Goal: Book appointment/travel/reservation

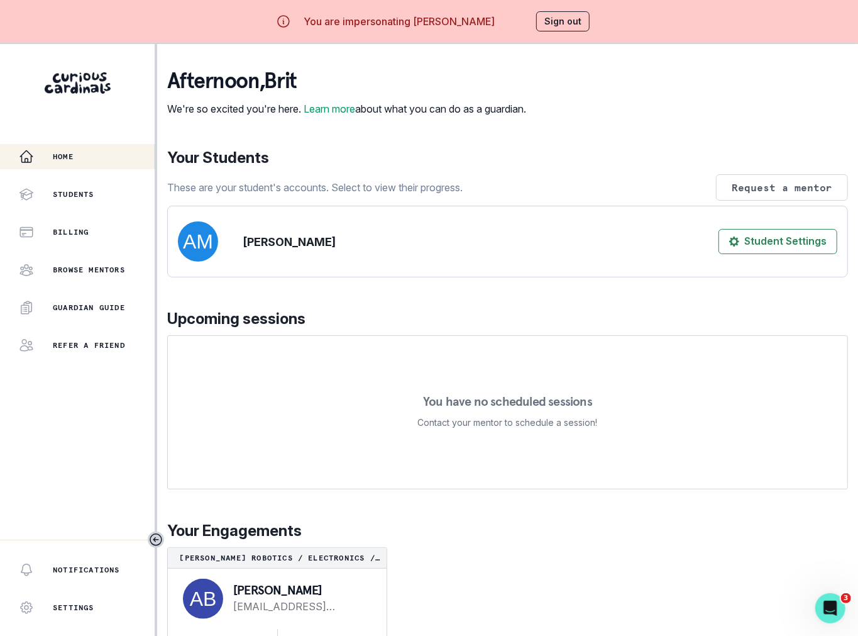
scroll to position [44, 0]
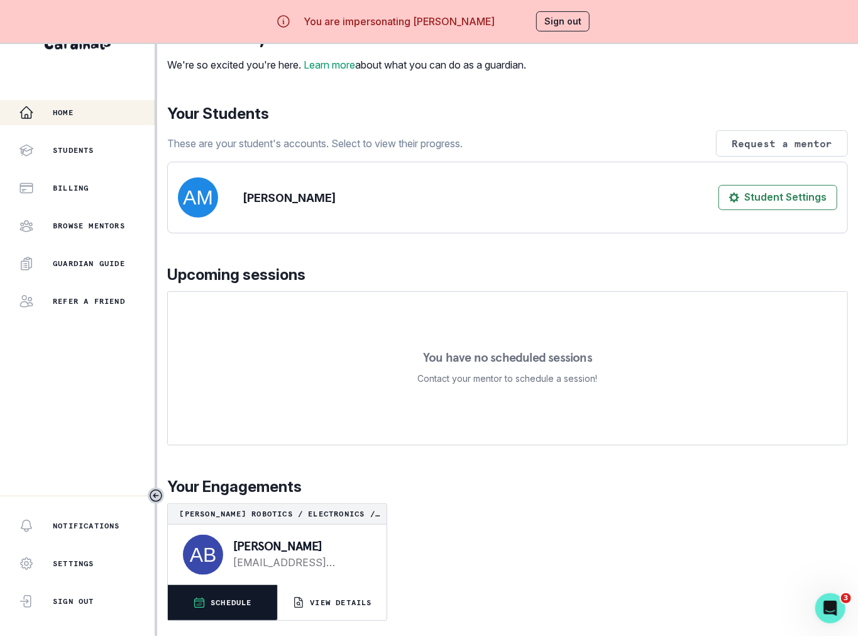
click at [233, 597] on p "SCHEDULE" at bounding box center [232, 602] width 42 height 10
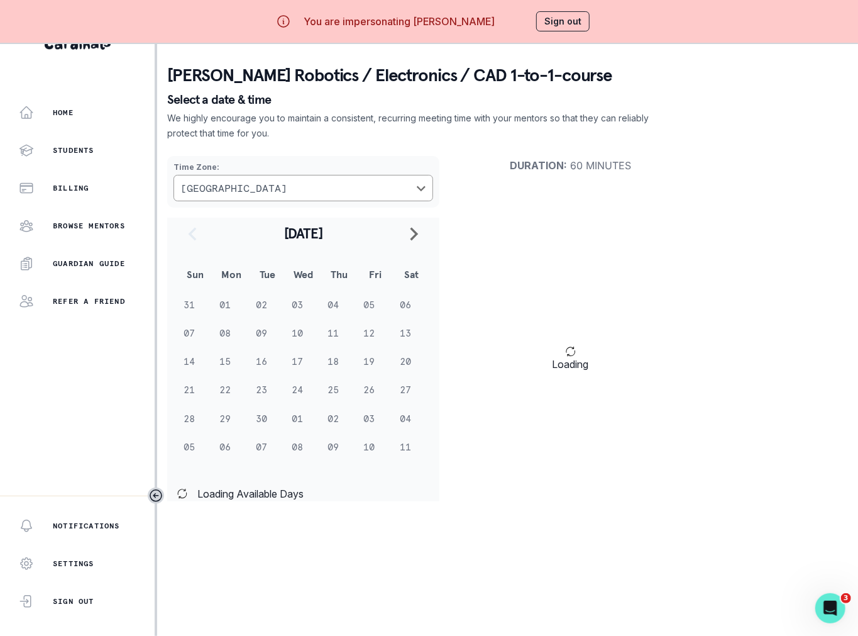
scroll to position [33, 0]
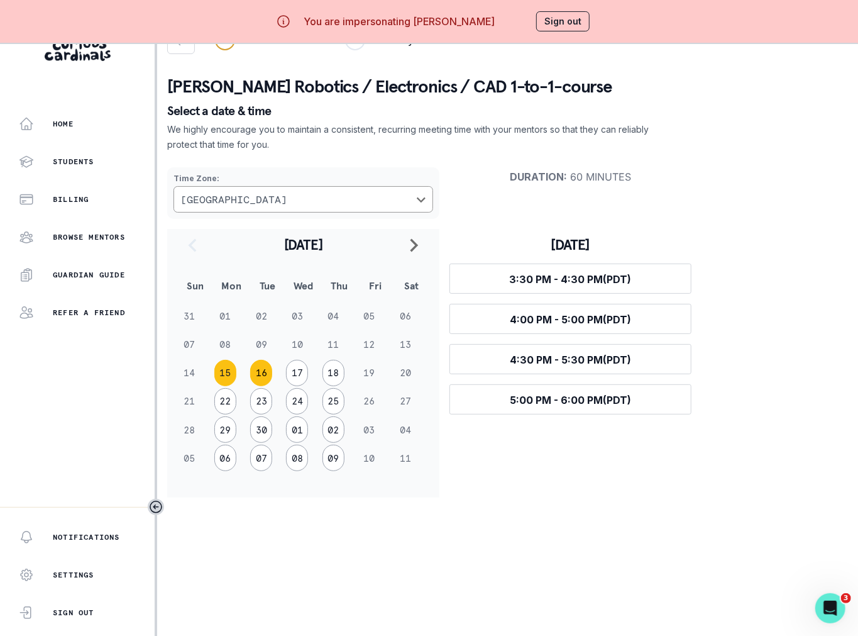
click at [270, 368] on button "16" at bounding box center [261, 373] width 22 height 26
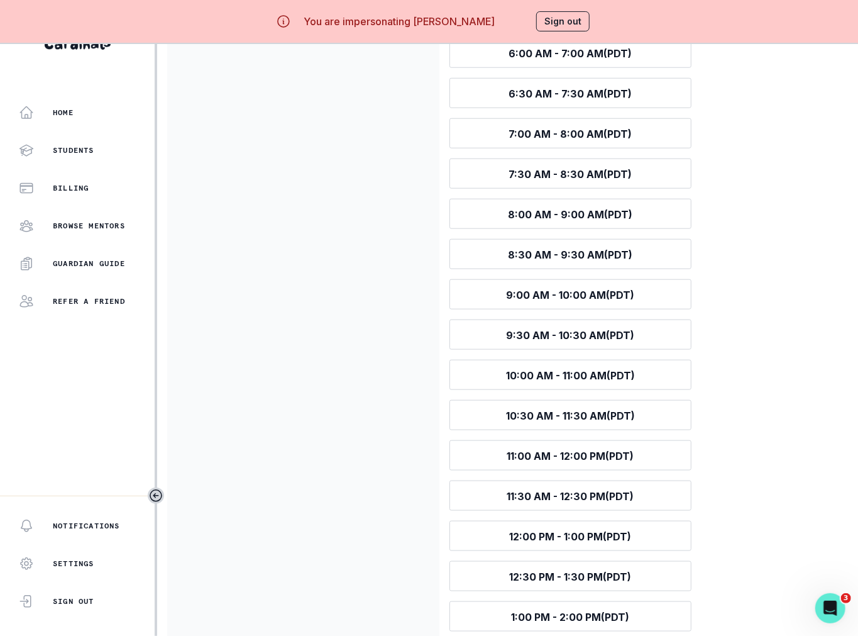
scroll to position [0, 0]
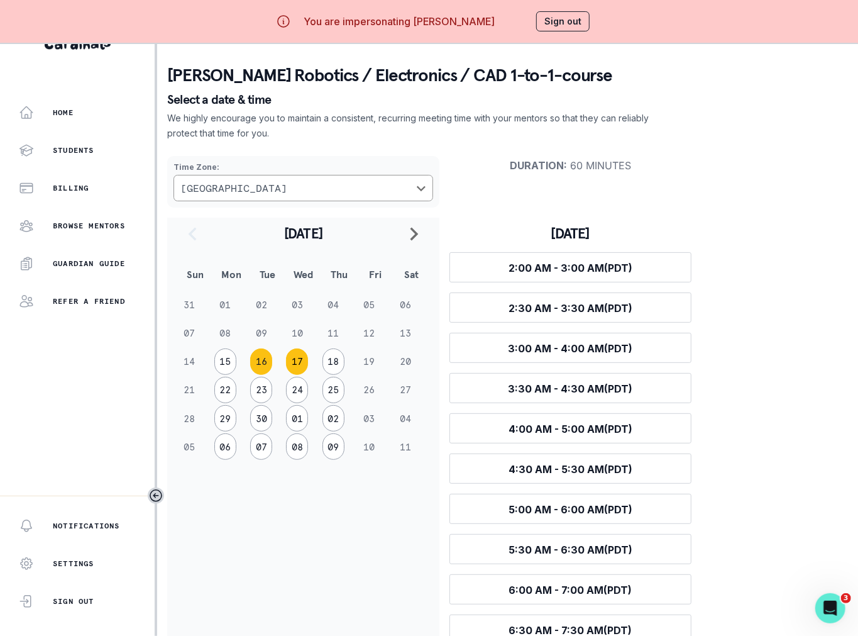
click at [299, 361] on button "17" at bounding box center [297, 361] width 22 height 26
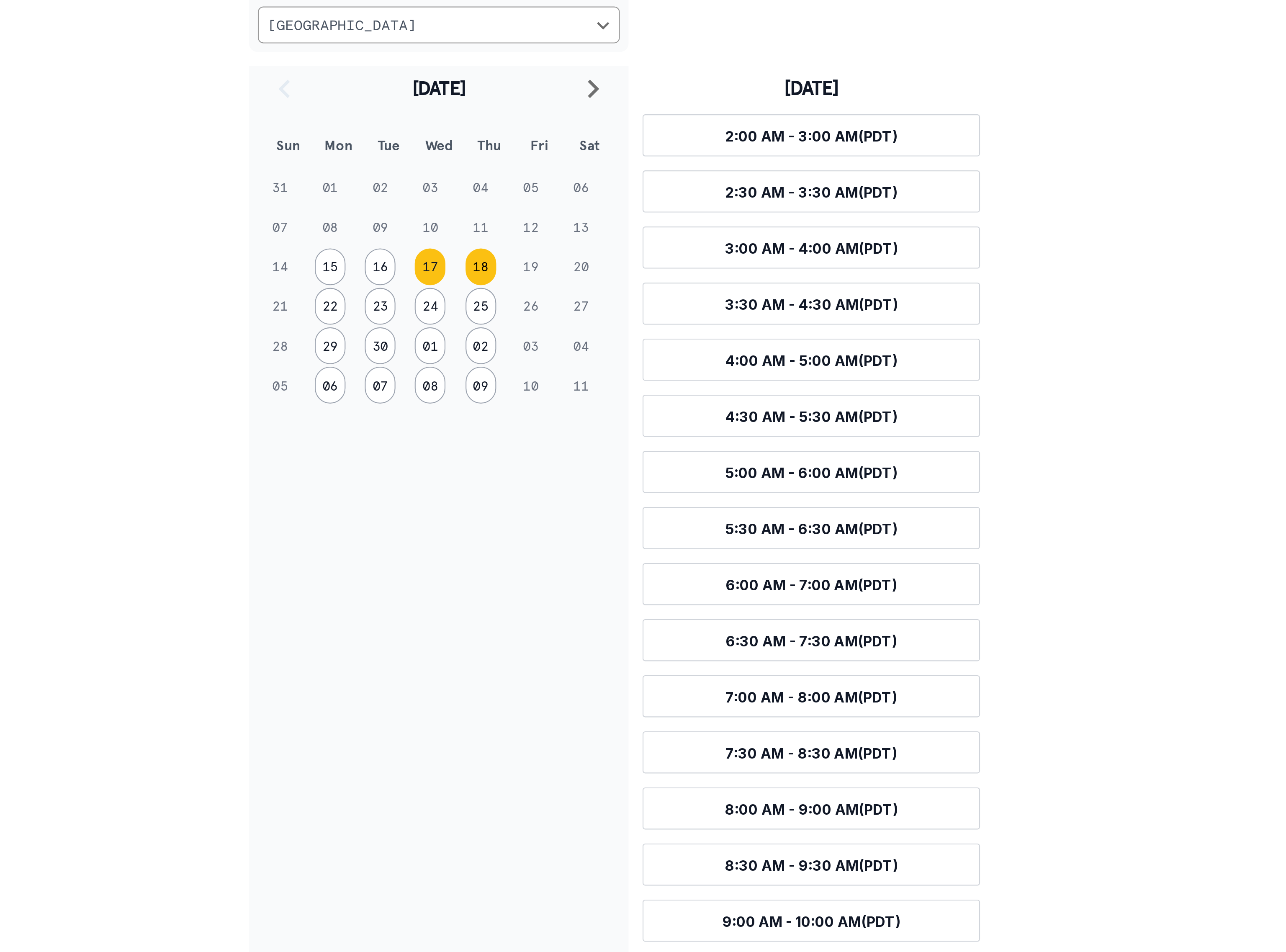
click at [545, 269] on button "18" at bounding box center [545, 270] width 15 height 17
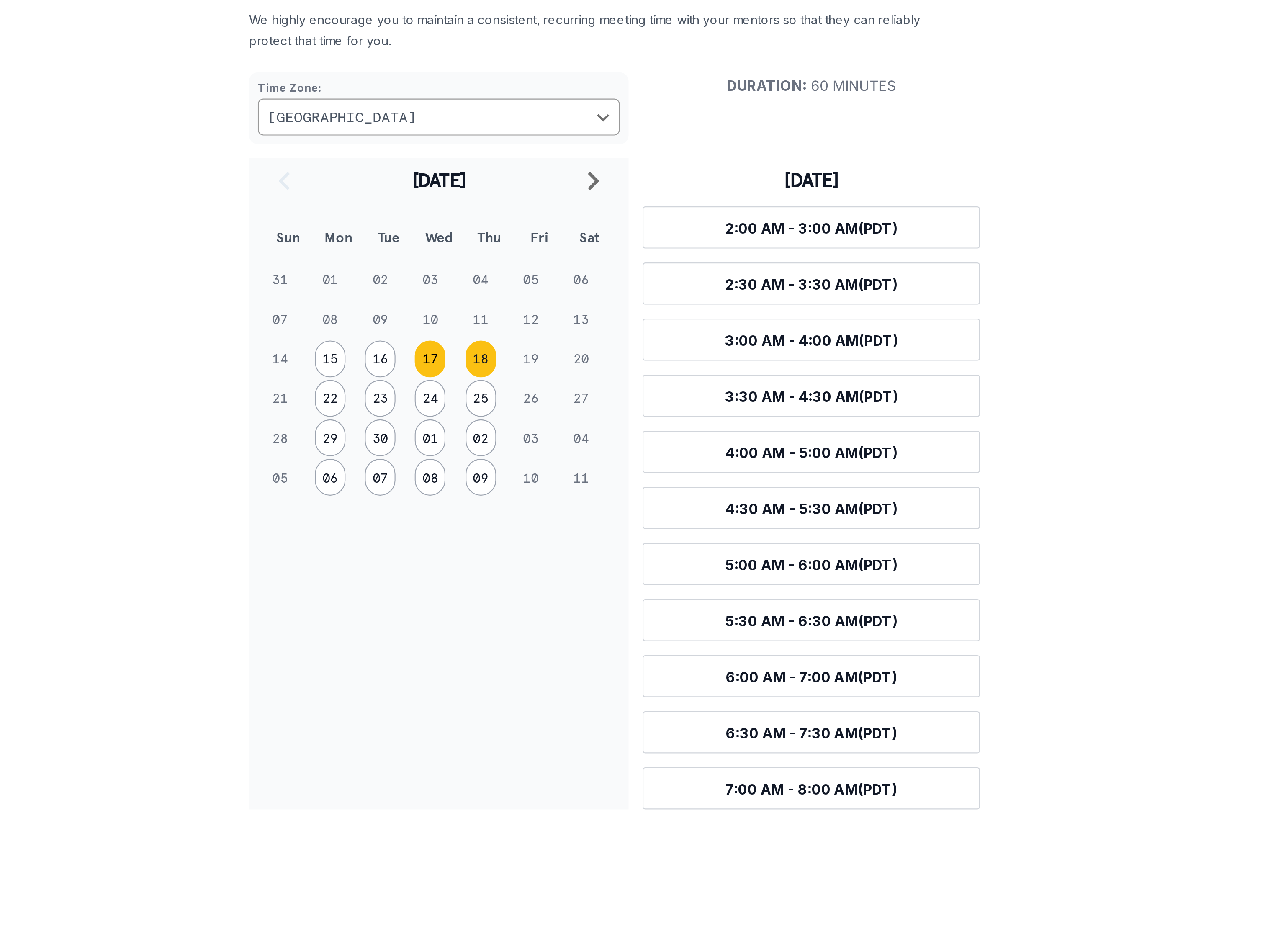
click at [515, 272] on button "17" at bounding box center [521, 270] width 15 height 17
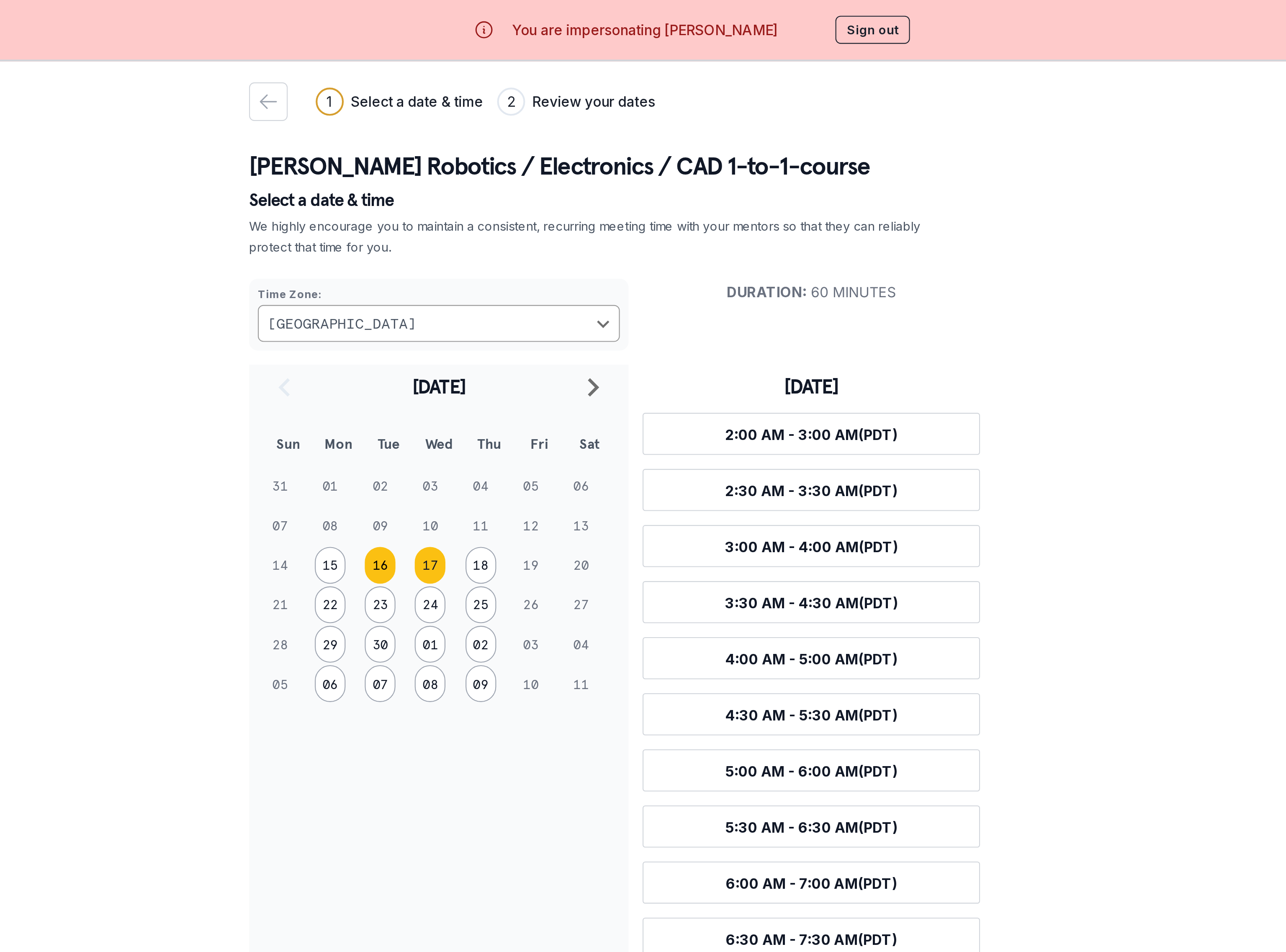
click at [495, 264] on button "16" at bounding box center [497, 270] width 15 height 17
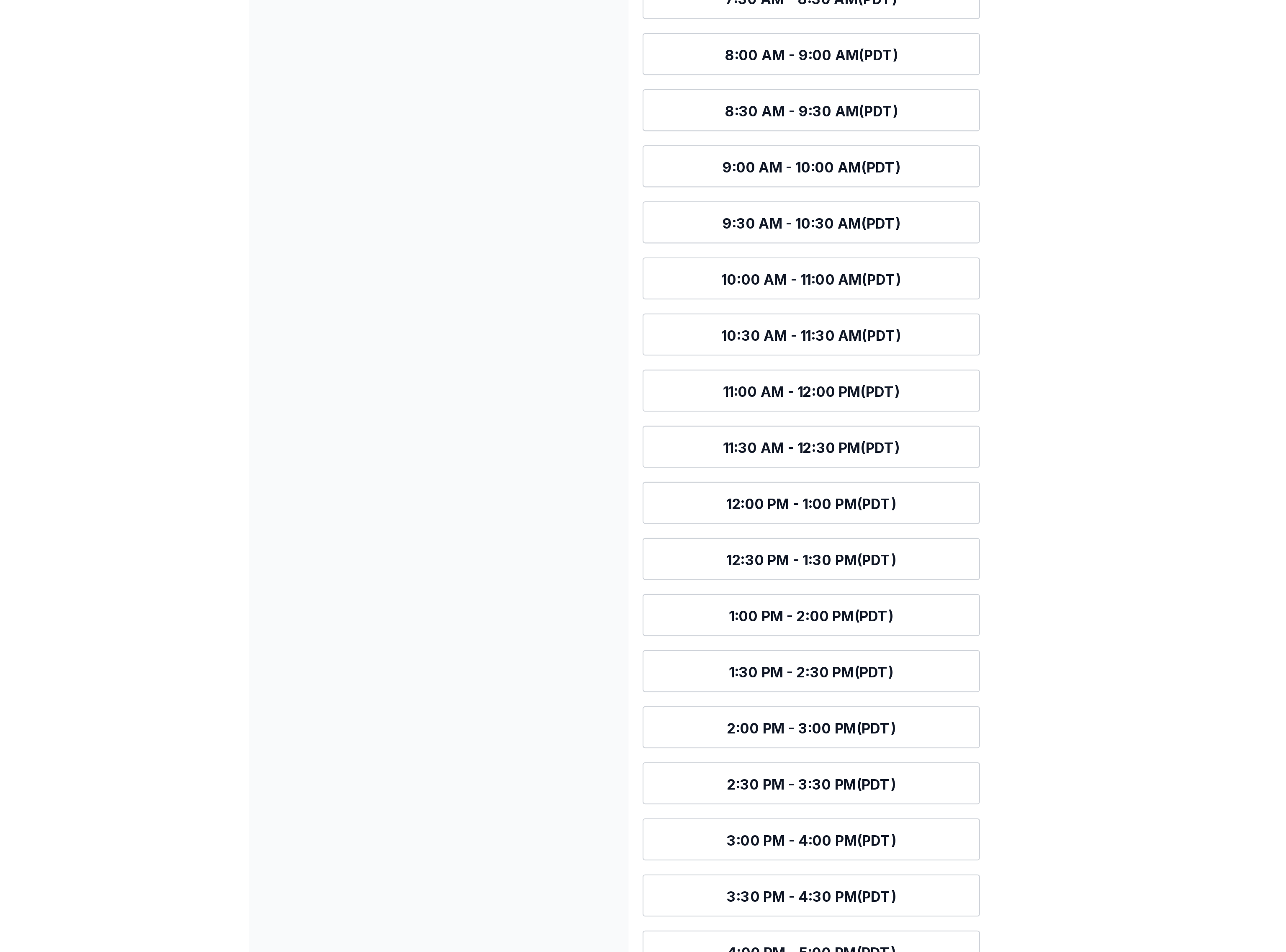
scroll to position [29, 0]
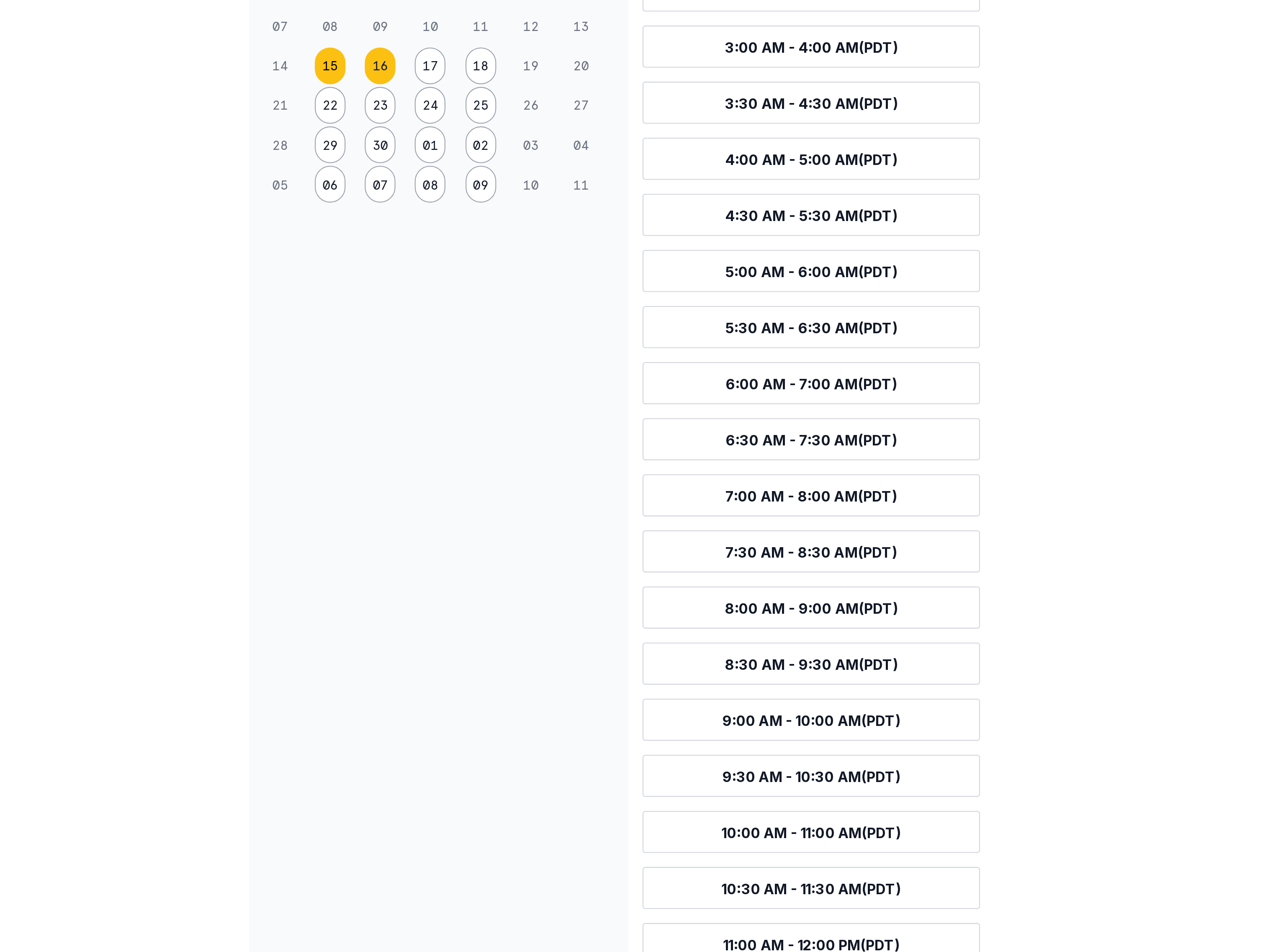
click at [471, 246] on button "15" at bounding box center [473, 241] width 15 height 17
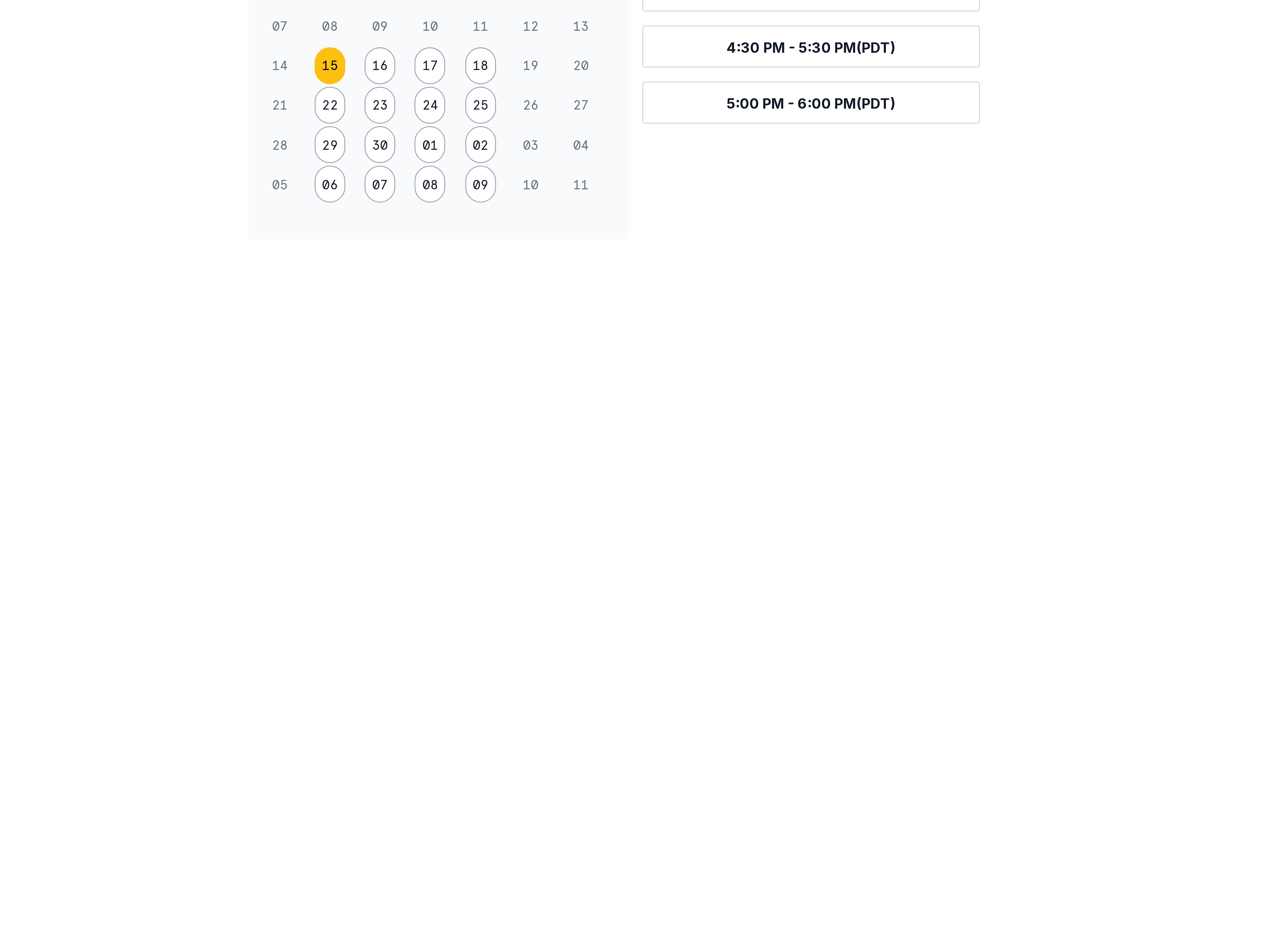
scroll to position [0, 0]
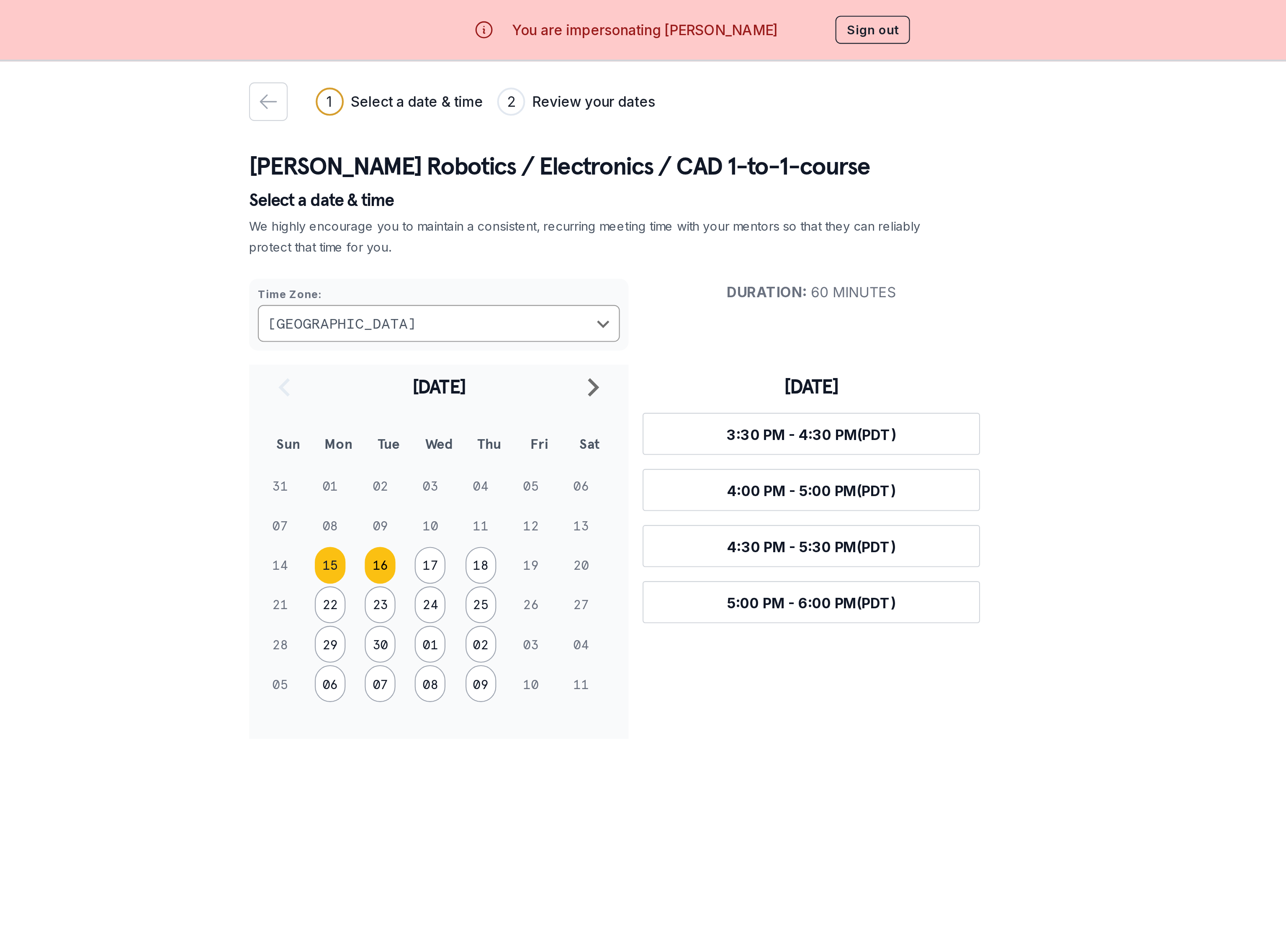
click at [493, 268] on button "16" at bounding box center [497, 270] width 15 height 17
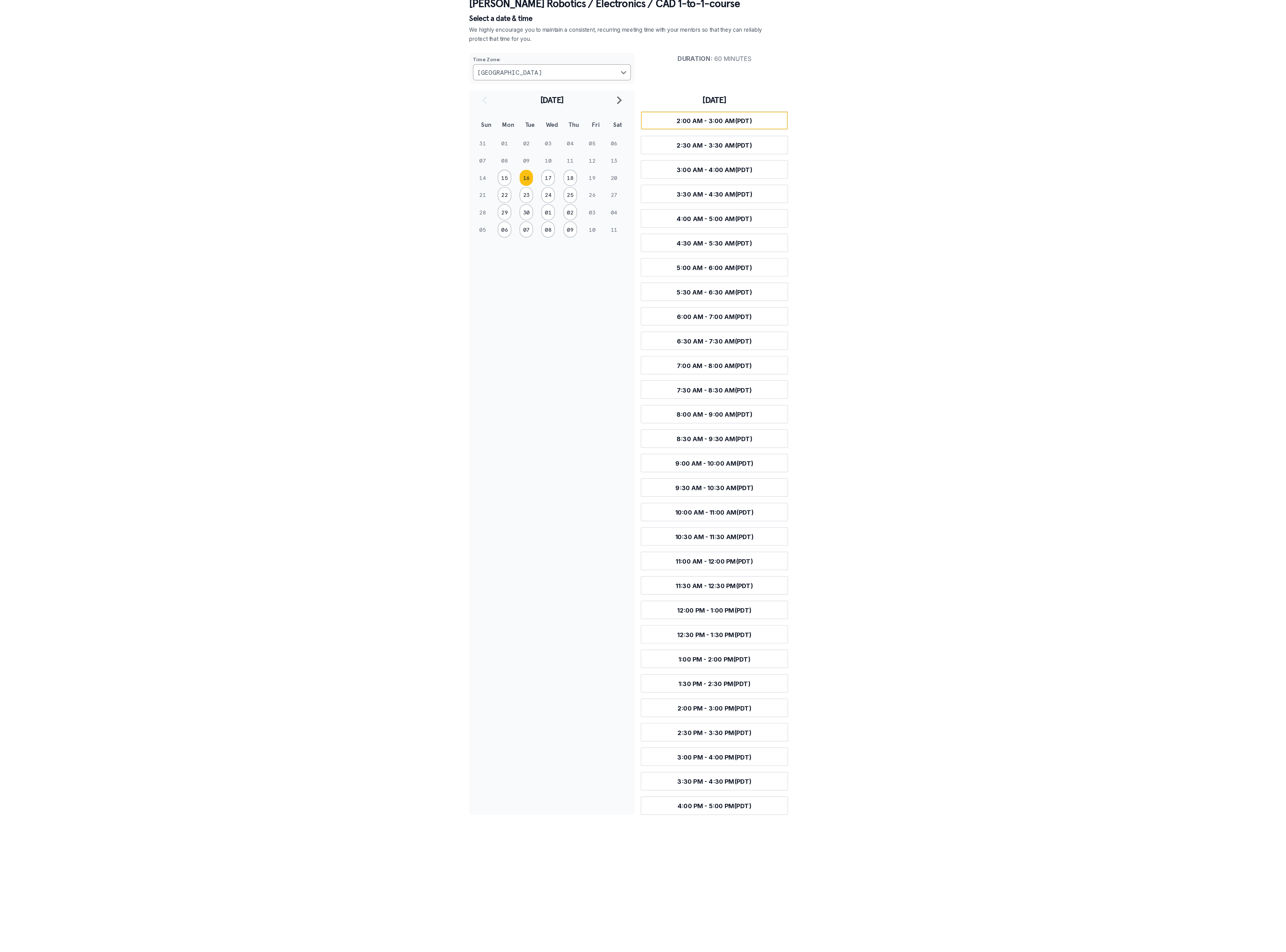
scroll to position [20, 0]
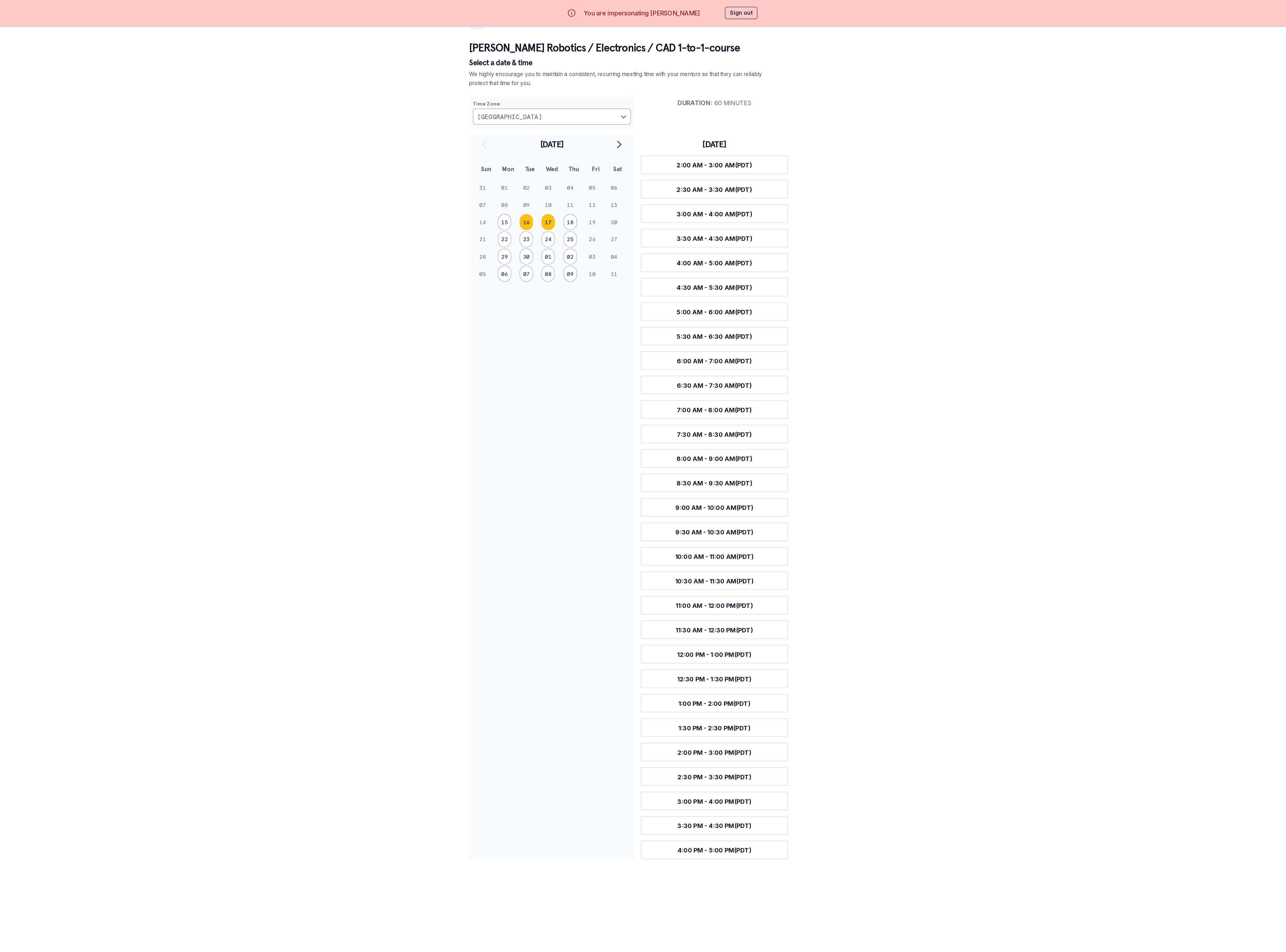
click at [428, 180] on button "17" at bounding box center [551, 182] width 11 height 13
click at [428, 195] on button "22" at bounding box center [515, 197] width 11 height 13
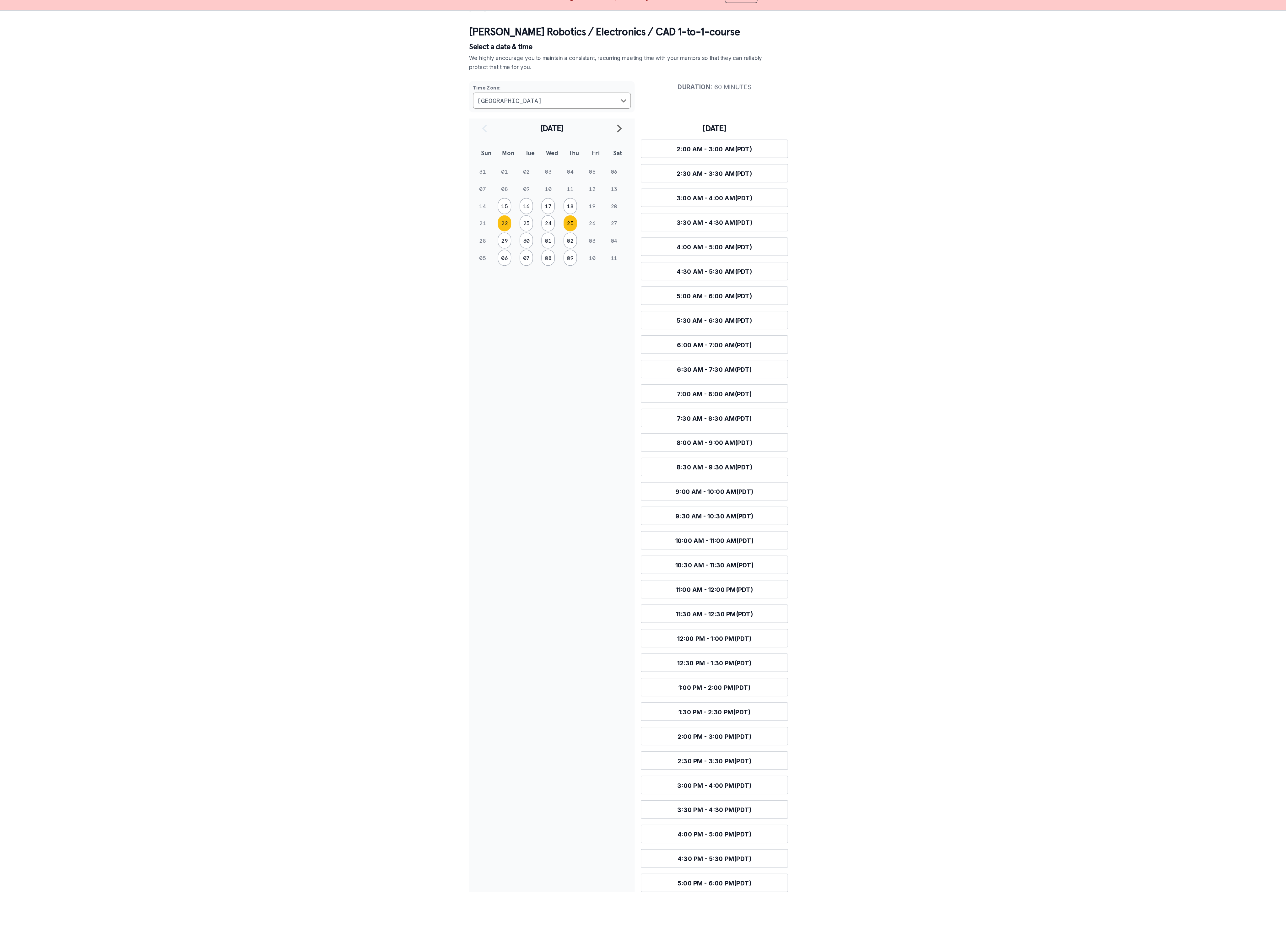
click at [428, 197] on button "25" at bounding box center [570, 197] width 11 height 13
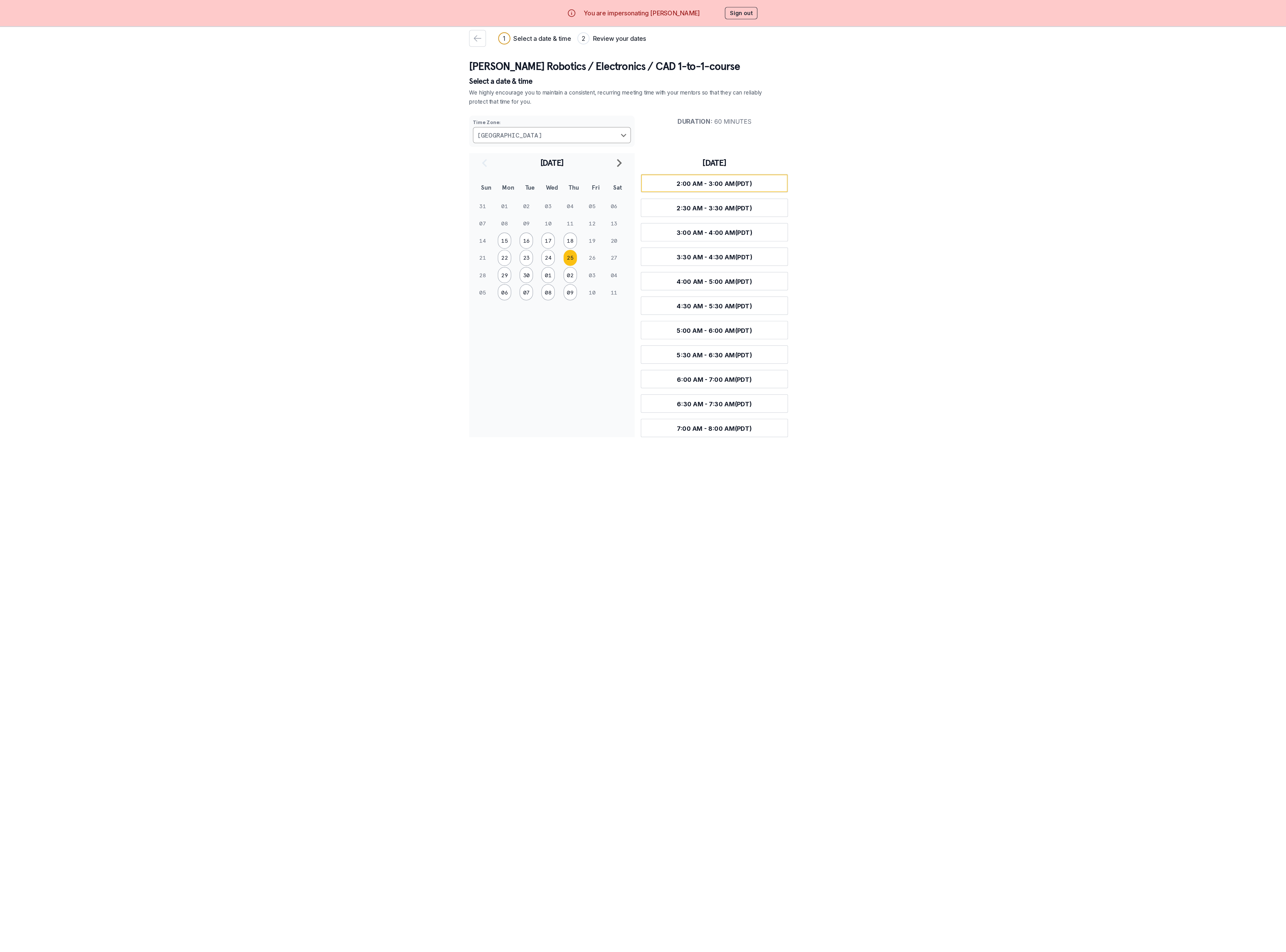
scroll to position [0, 0]
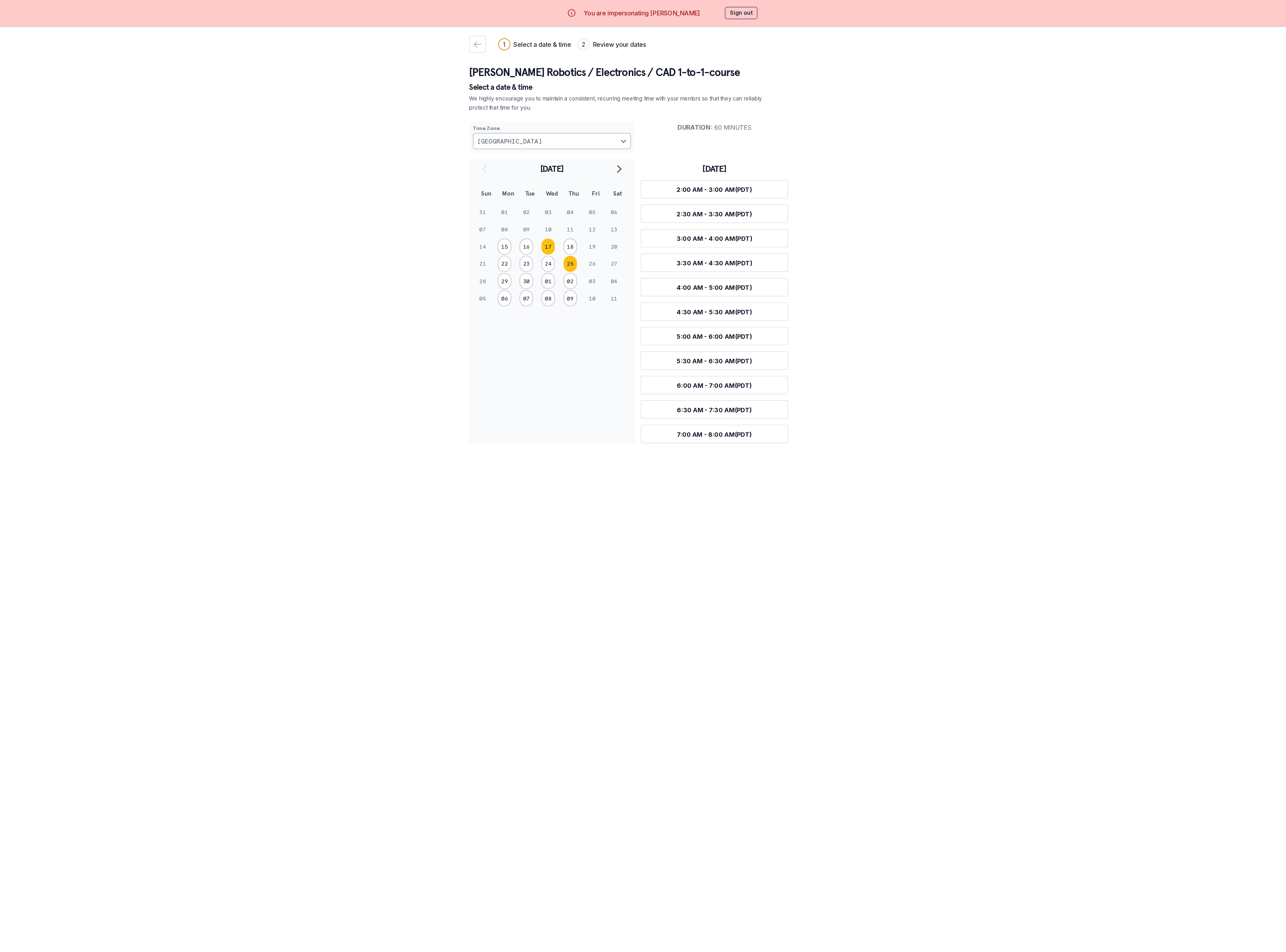
click at [428, 205] on button "17" at bounding box center [551, 202] width 11 height 13
